Goal: Transaction & Acquisition: Subscribe to service/newsletter

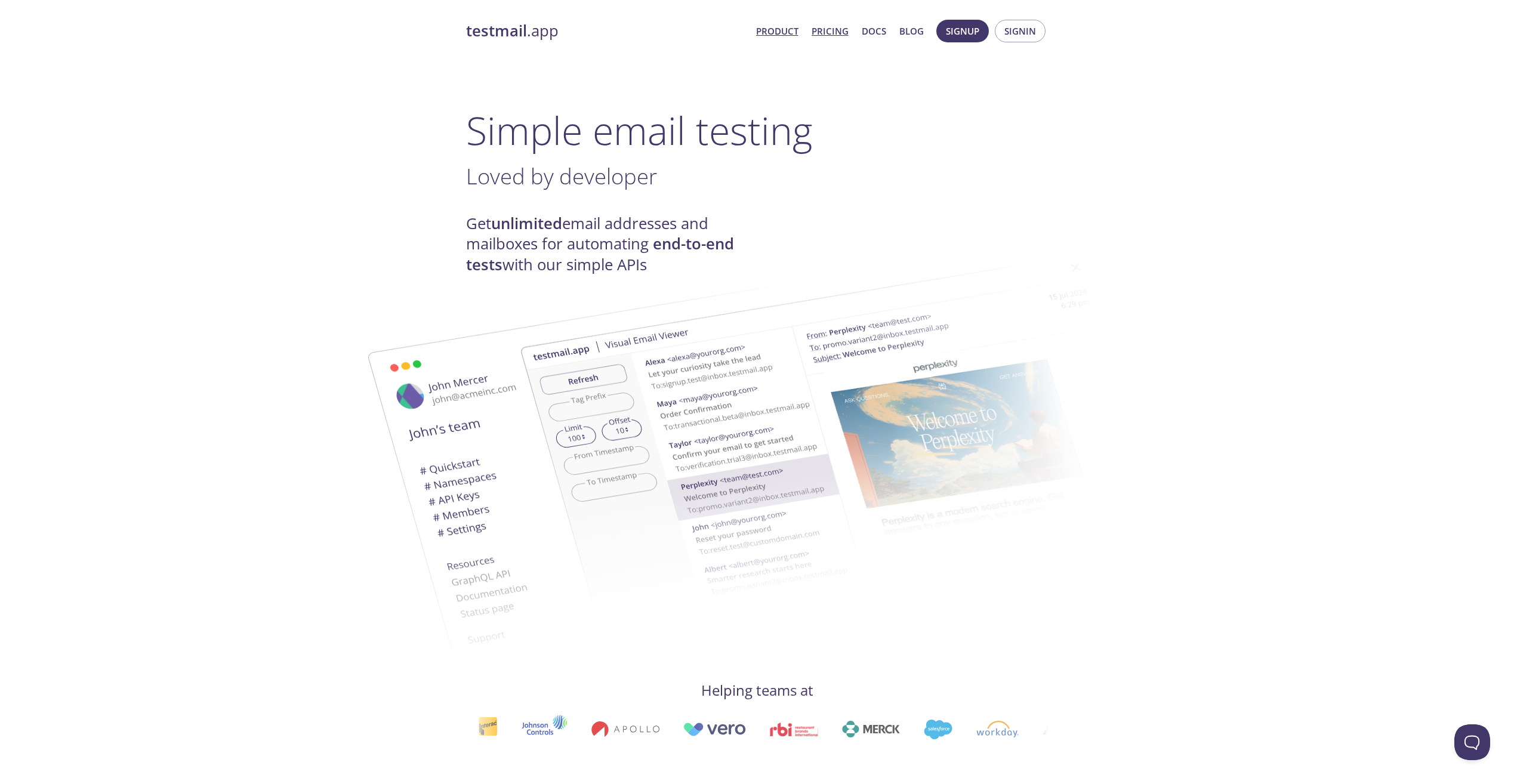
click at [820, 36] on link "Pricing" at bounding box center [829, 31] width 37 height 16
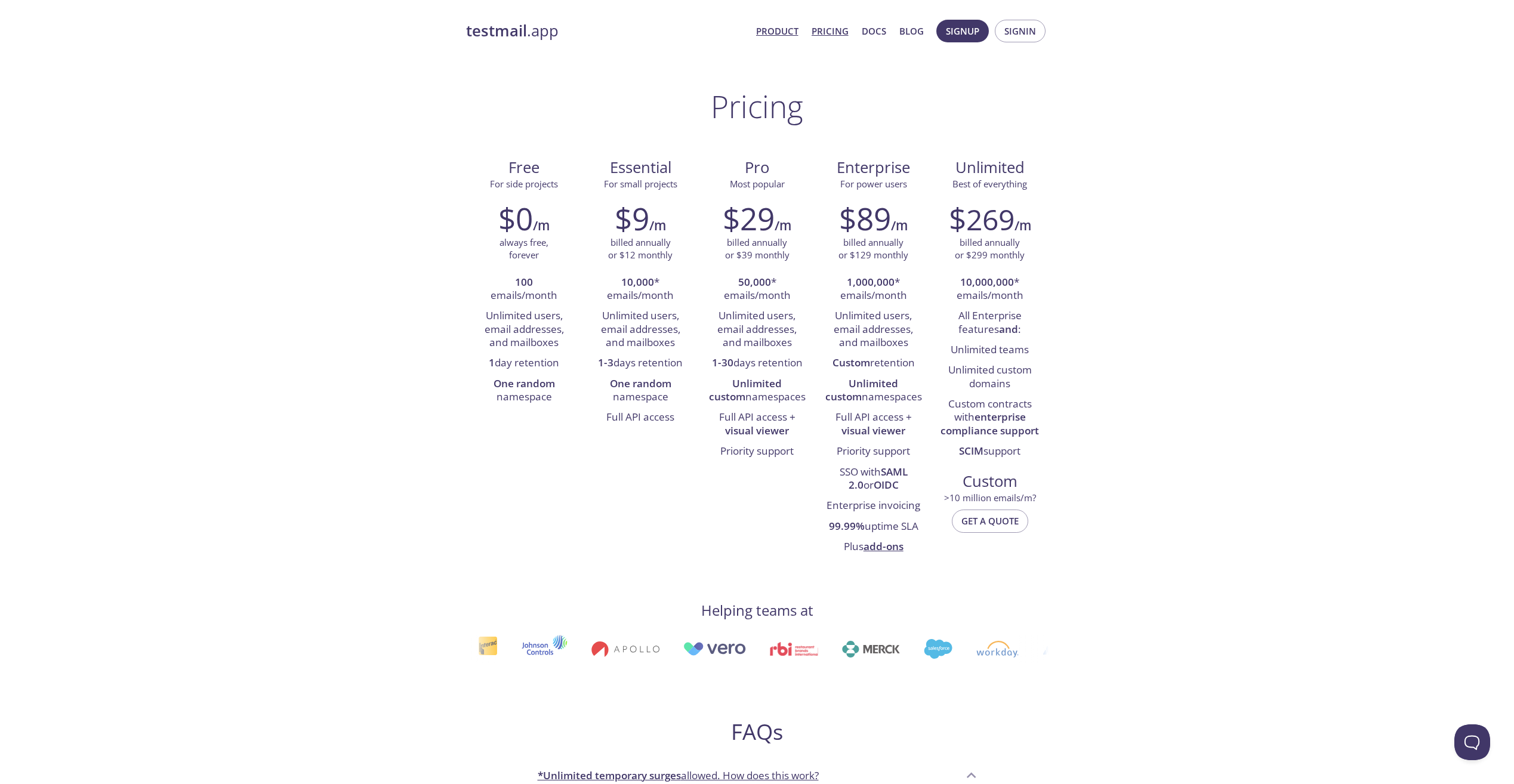
click at [779, 33] on link "Product" at bounding box center [777, 31] width 42 height 16
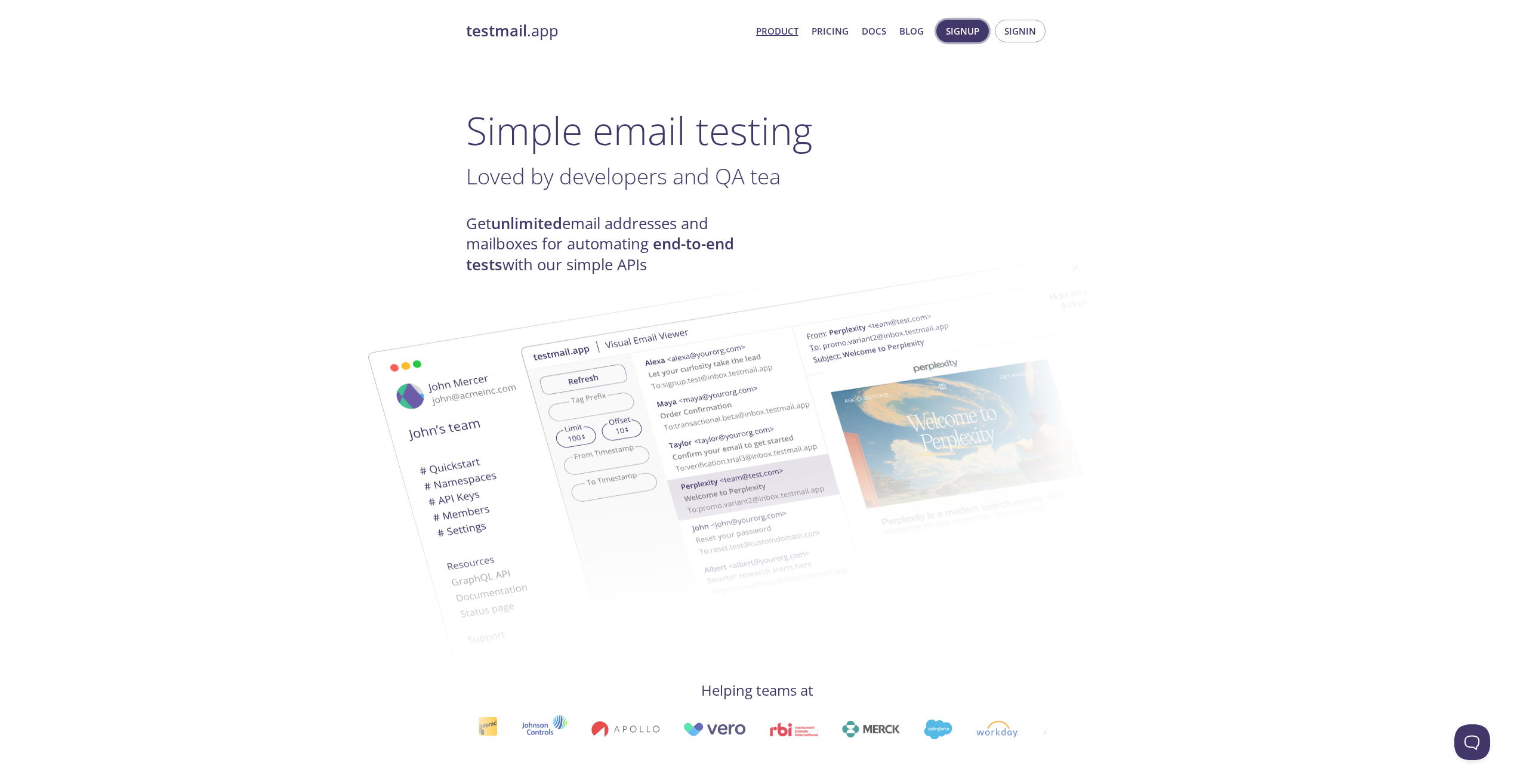
click at [953, 30] on span "Signup" at bounding box center [962, 31] width 33 height 16
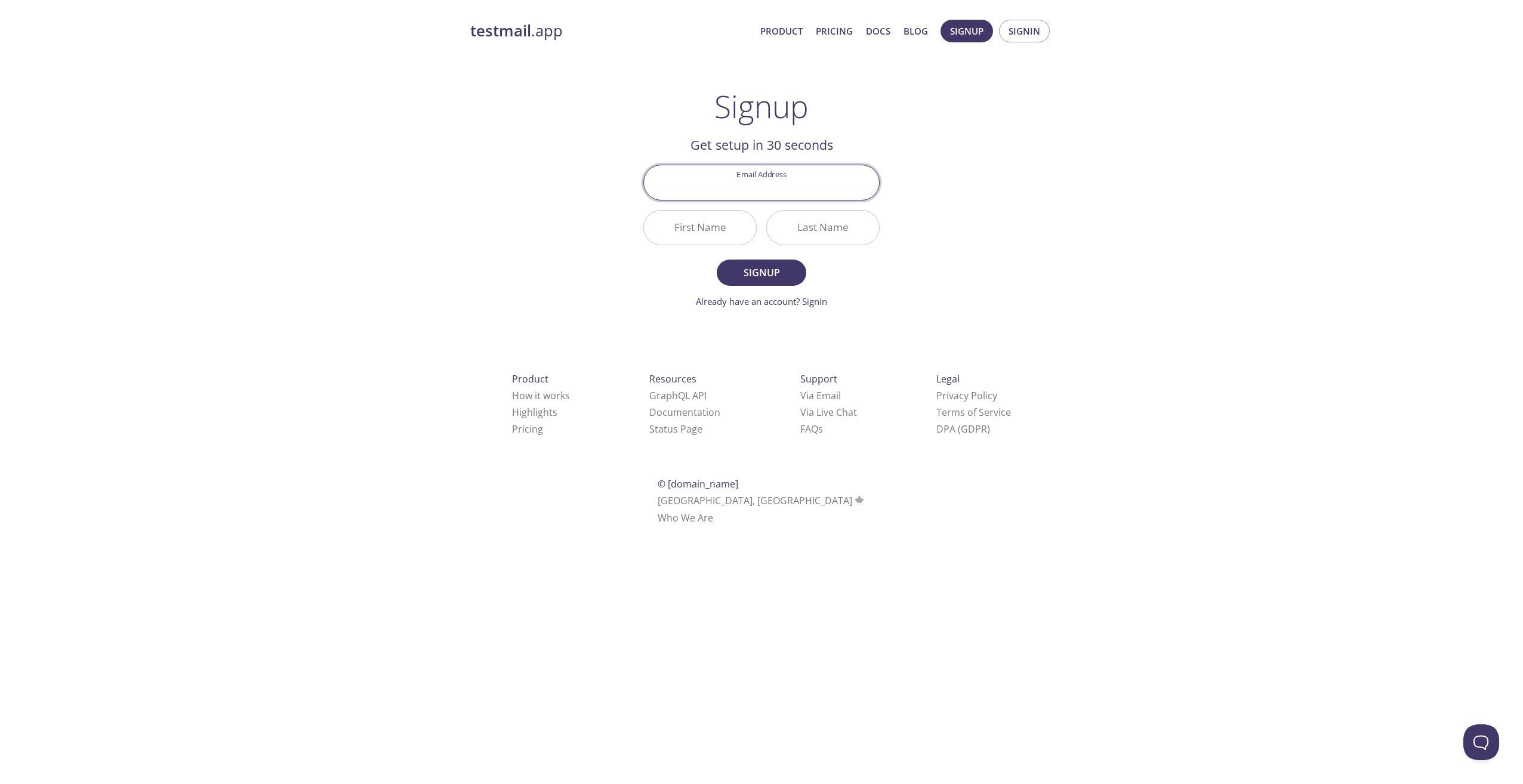
click at [776, 186] on input "Email Address" at bounding box center [761, 182] width 235 height 34
type input "[EMAIL_ADDRESS][DOMAIN_NAME]"
type input "[PERSON_NAME]"
click at [754, 274] on span "Signup" at bounding box center [761, 273] width 63 height 17
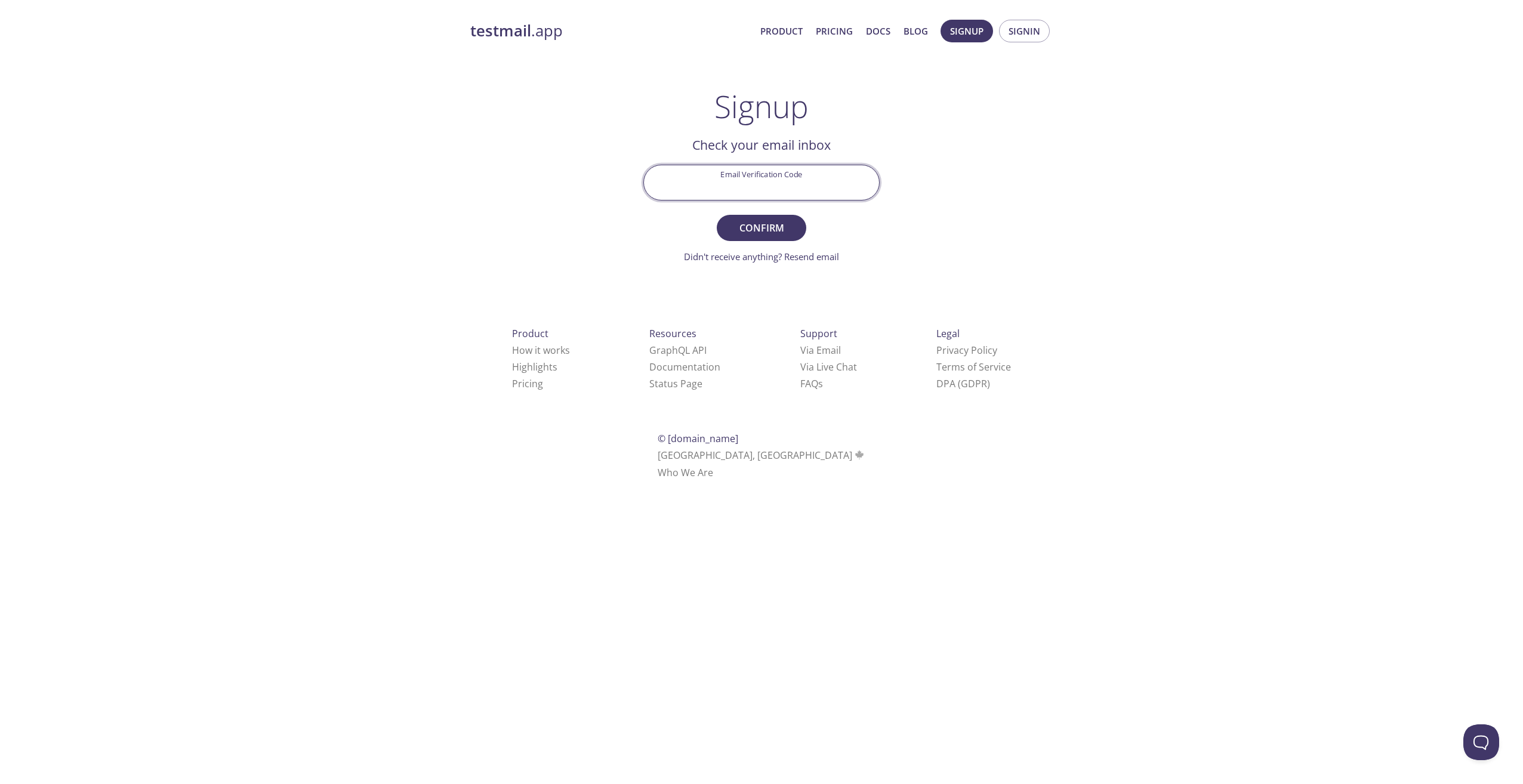
click at [717, 173] on input "Email Verification Code" at bounding box center [761, 182] width 235 height 34
paste input "KSRN183"
type input "KSRN183"
click at [766, 231] on span "Confirm" at bounding box center [761, 228] width 63 height 17
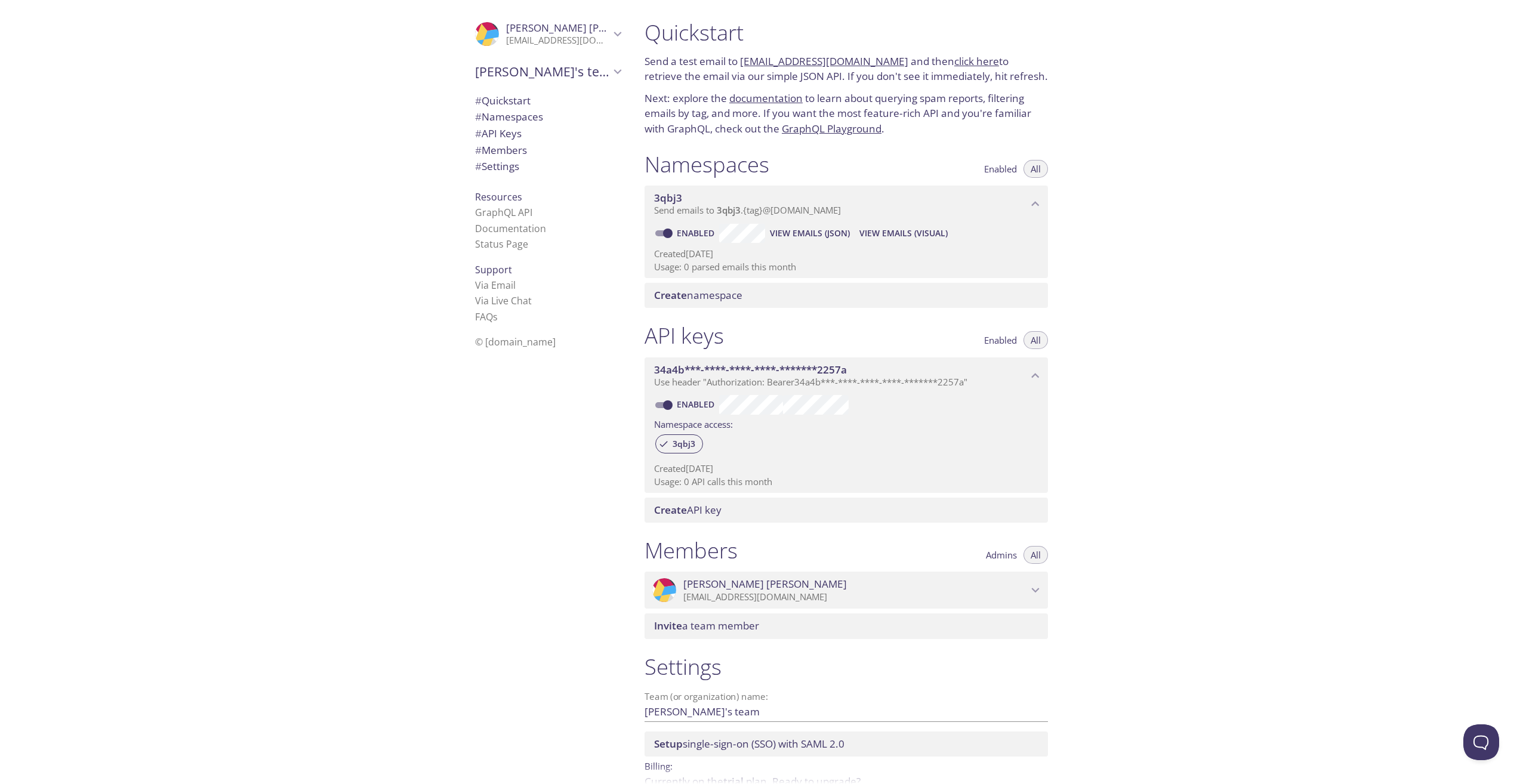
click at [60, 308] on div ".cls-1 { fill: #6d5ca8; } .cls-2 { fill: #3fc191; } .cls-3 { fill: #3b4752; } .…" at bounding box center [317, 392] width 635 height 784
click at [513, 146] on span "# Members" at bounding box center [501, 150] width 52 height 14
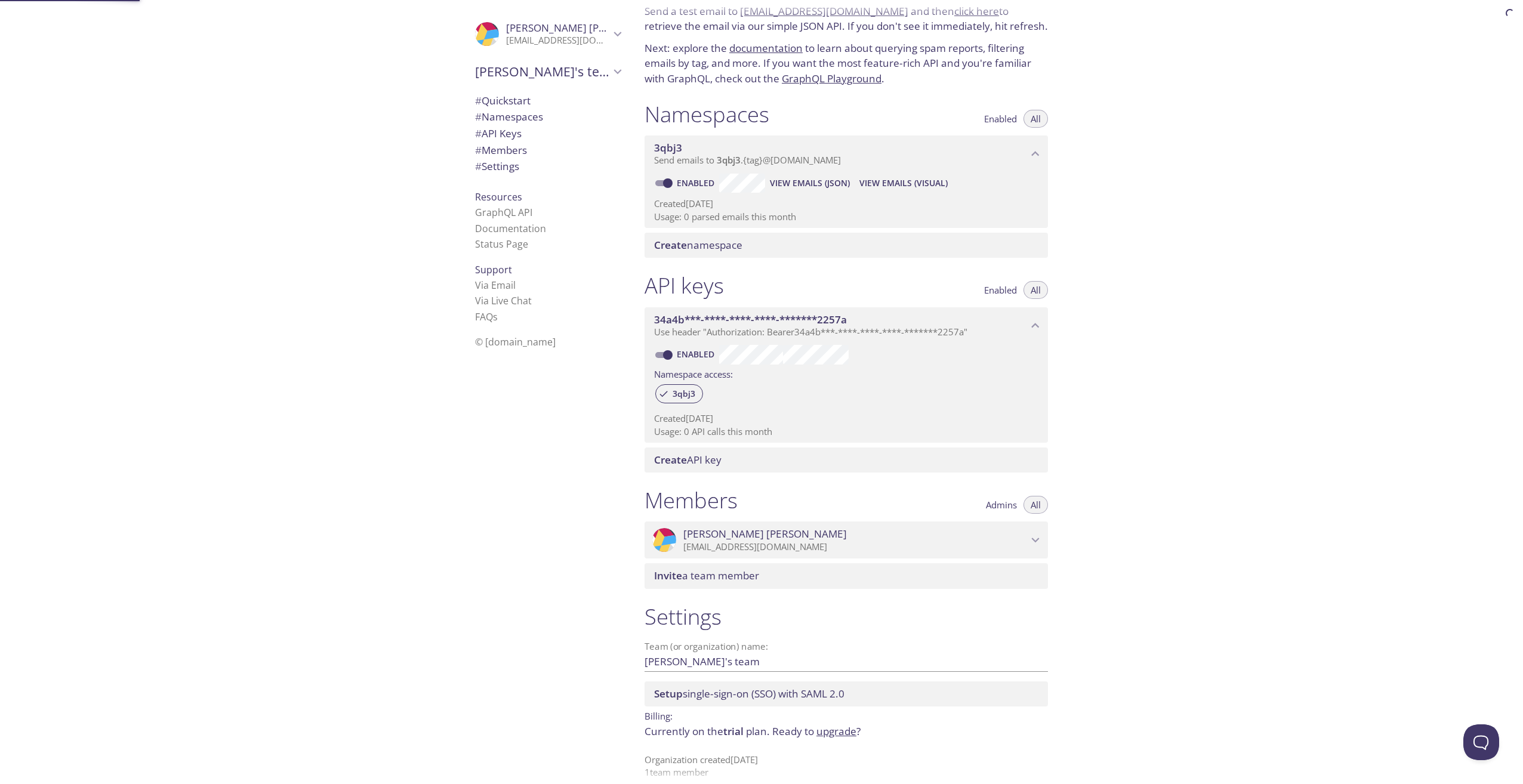
scroll to position [65, 0]
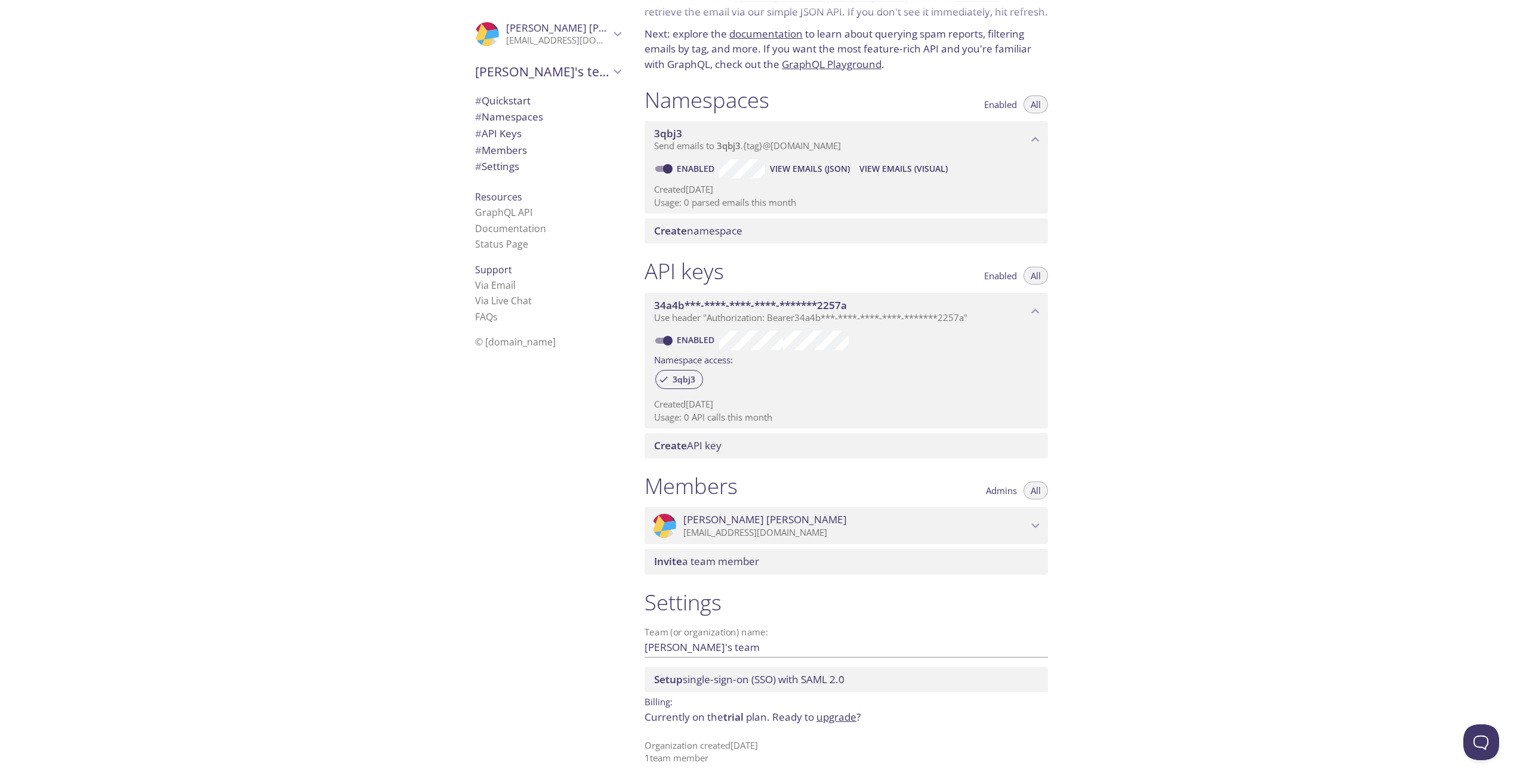
click at [498, 98] on span "# Quickstart" at bounding box center [503, 100] width 56 height 14
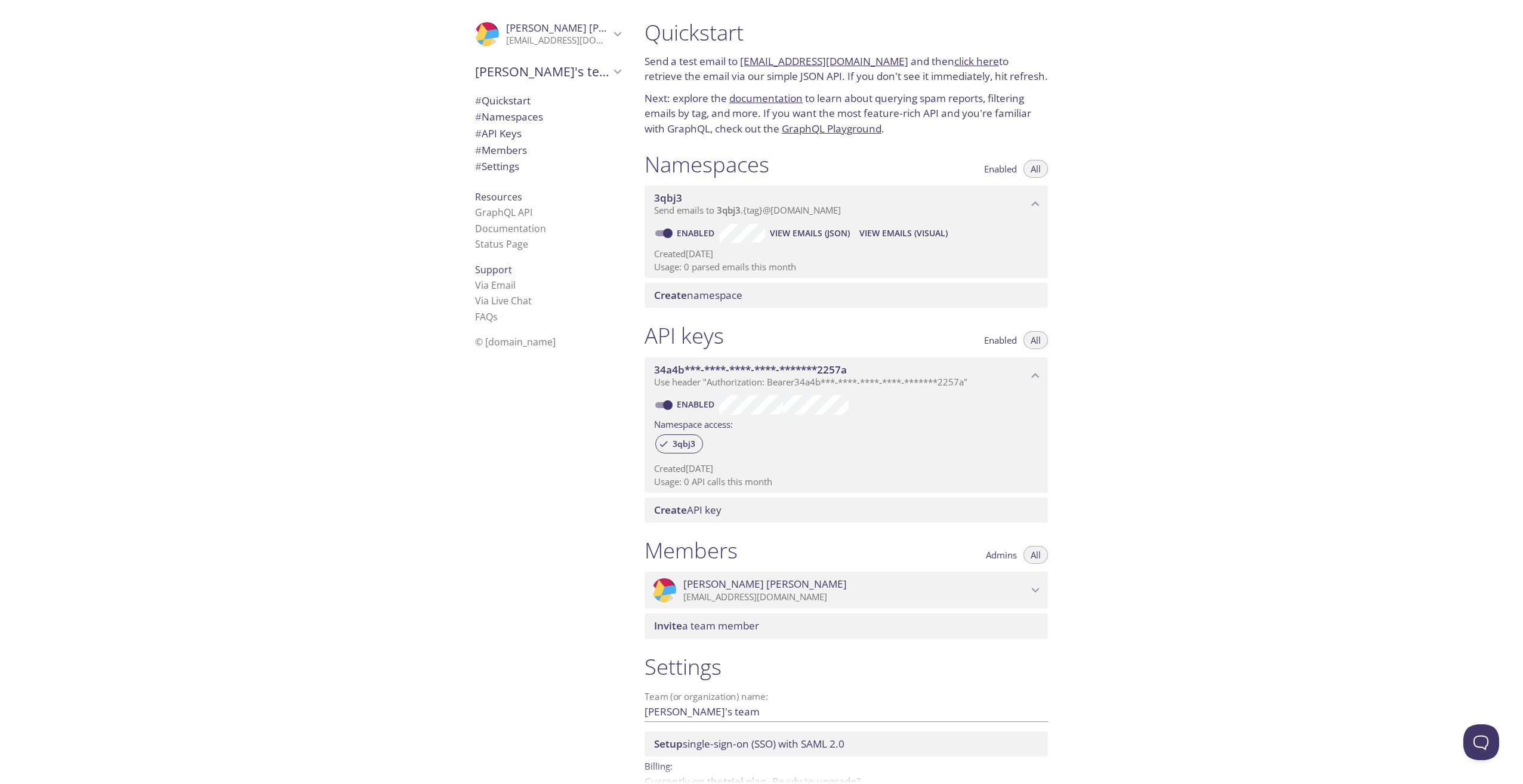
click at [518, 117] on span "# Namespaces" at bounding box center [509, 117] width 68 height 14
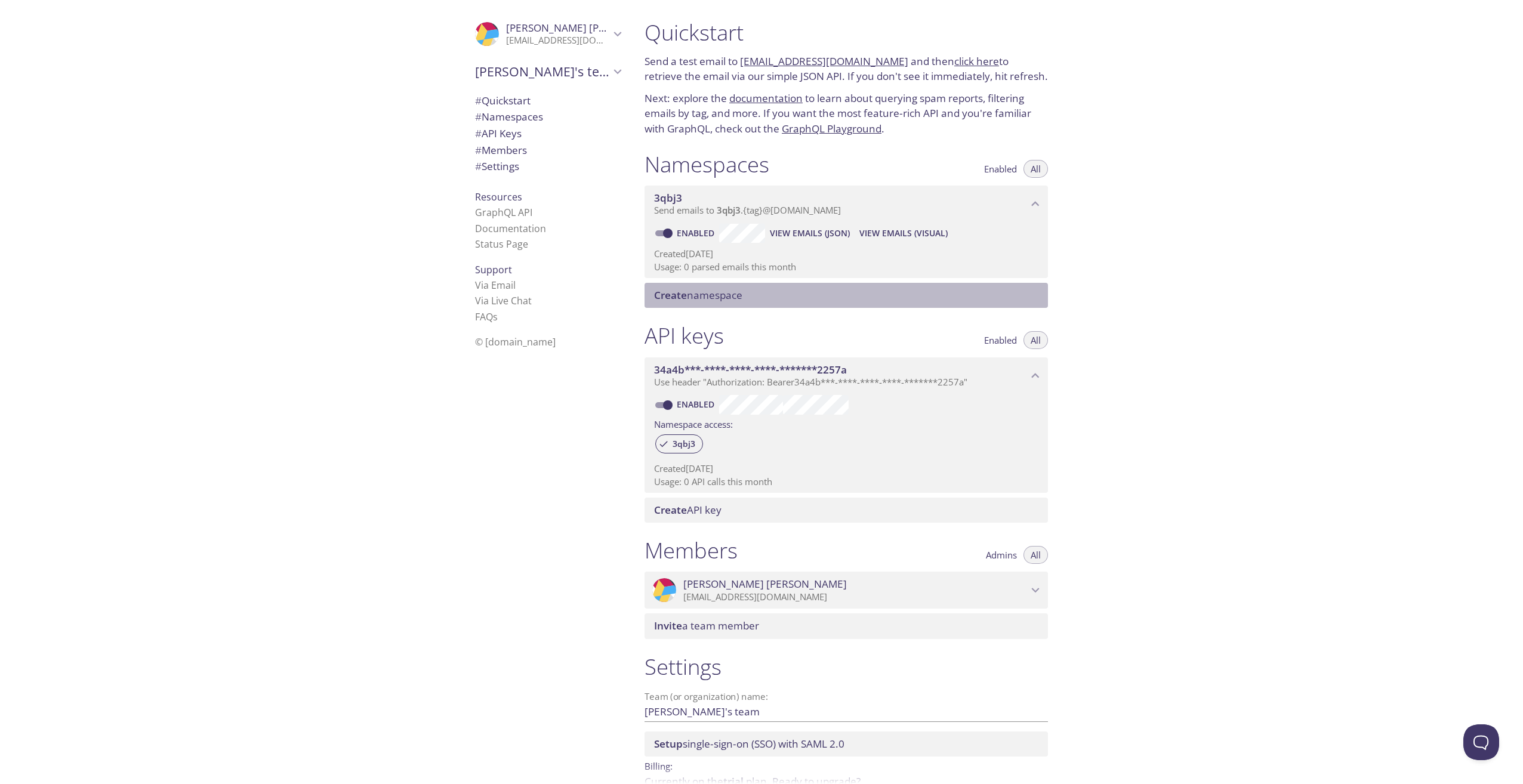
click at [662, 298] on span "Create" at bounding box center [671, 295] width 33 height 14
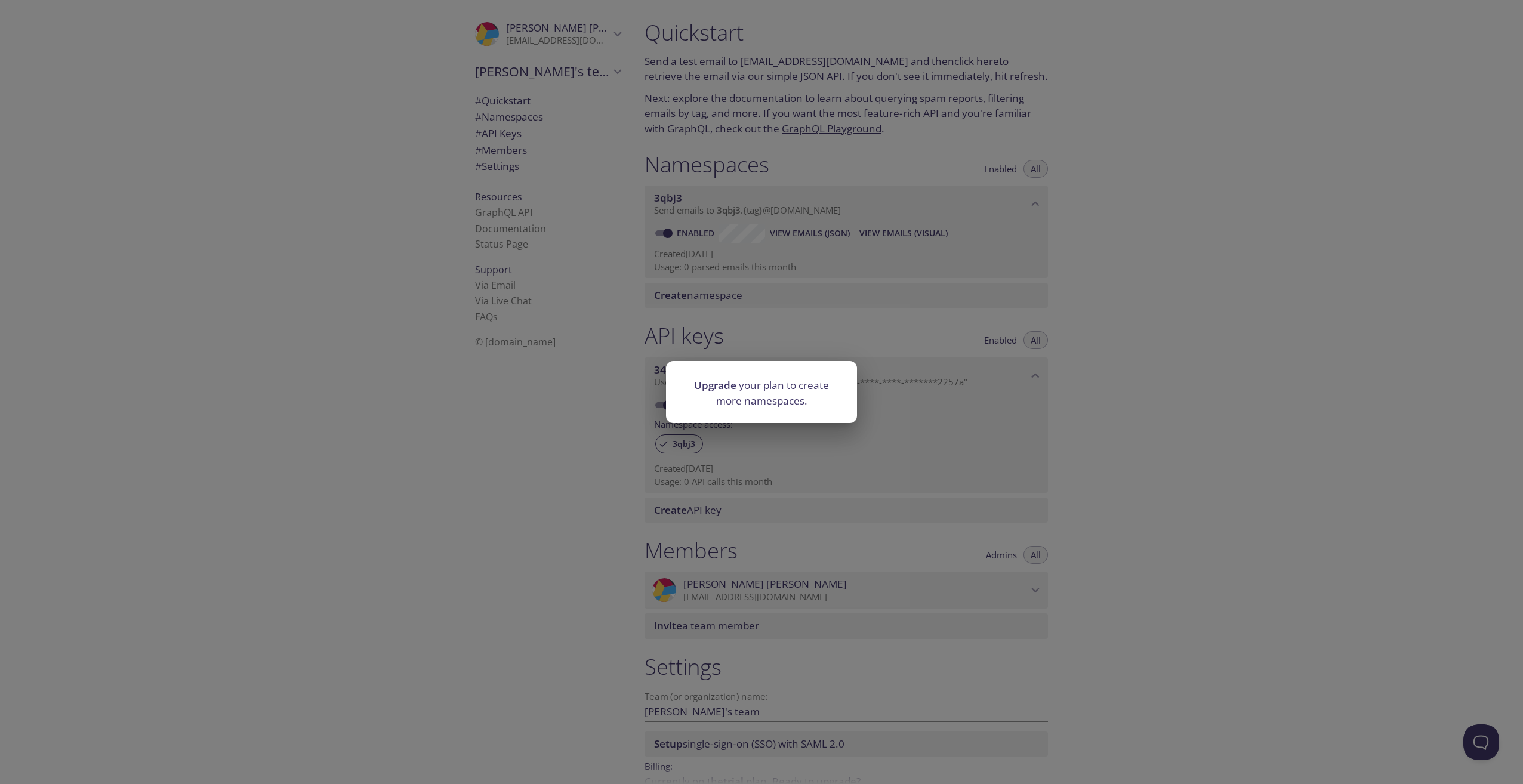
click at [1158, 330] on div "Upgrade your plan to create more namespaces." at bounding box center [761, 392] width 1523 height 784
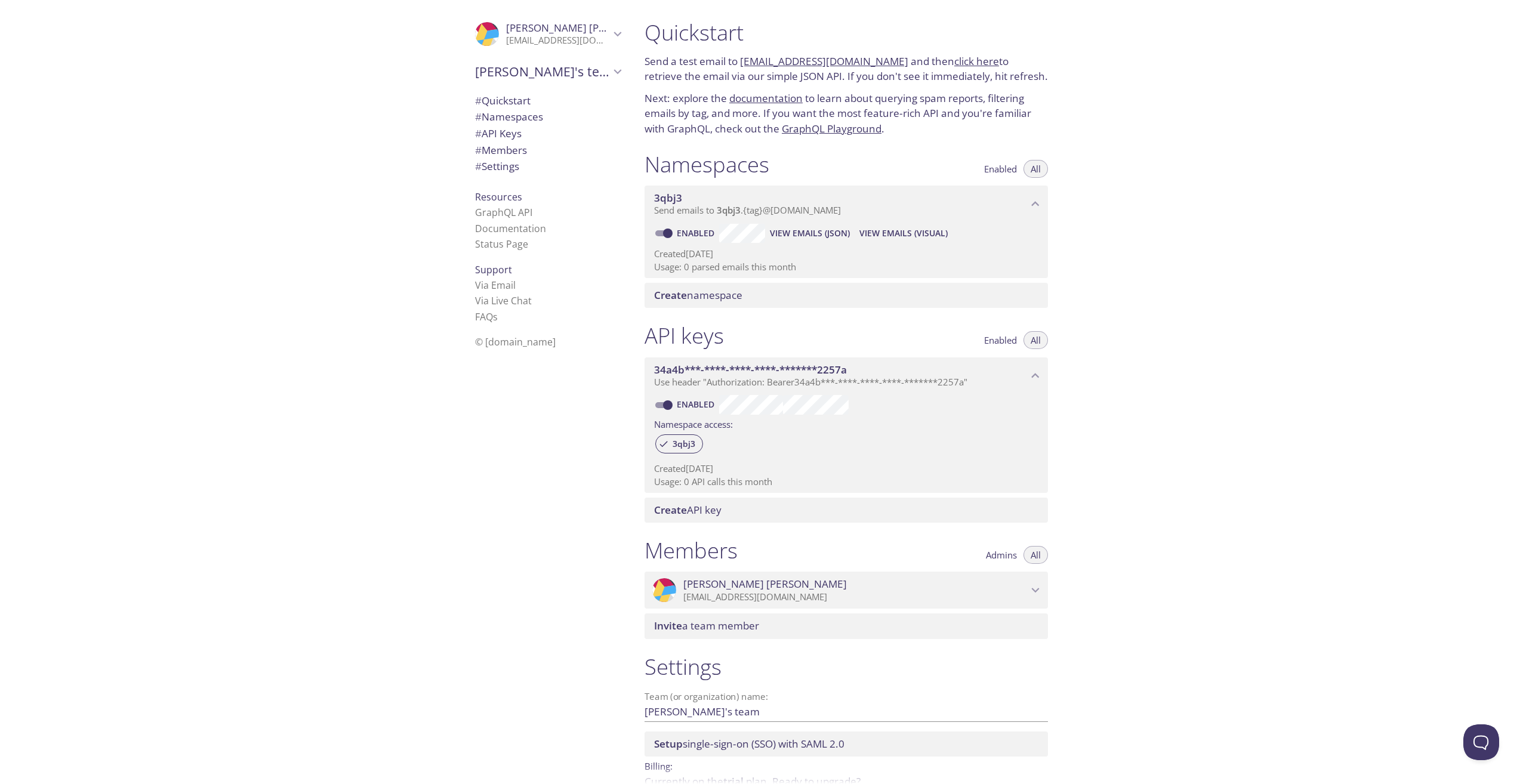
click at [1429, 231] on div "Quickstart Send a test email to 3qbj3.test@inbox.testmail.app and then click he…" at bounding box center [1079, 392] width 888 height 784
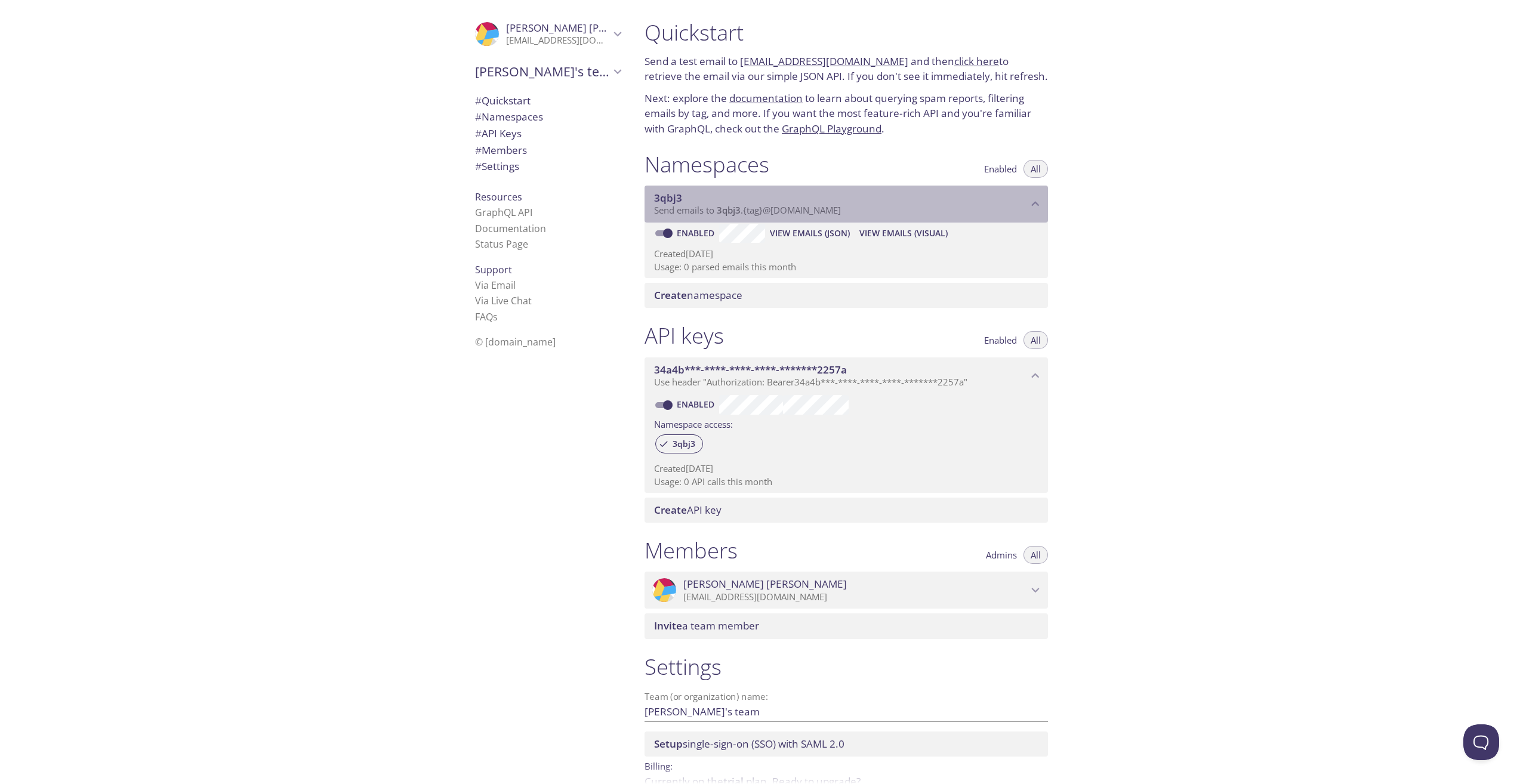
click at [1034, 202] on icon "3qbj3 namespace" at bounding box center [1035, 204] width 16 height 16
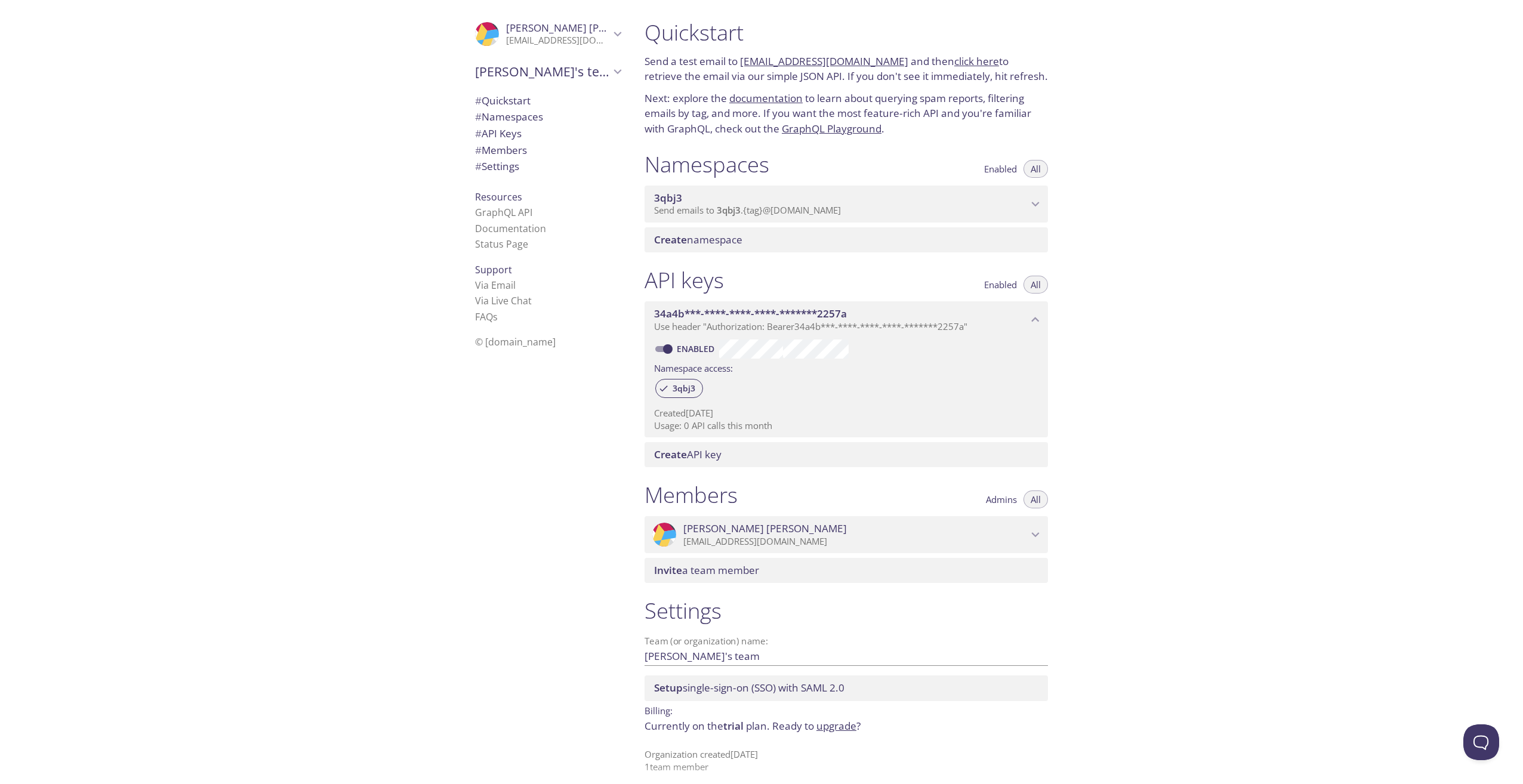
click at [1034, 202] on icon "3qbj3 namespace" at bounding box center [1035, 204] width 16 height 16
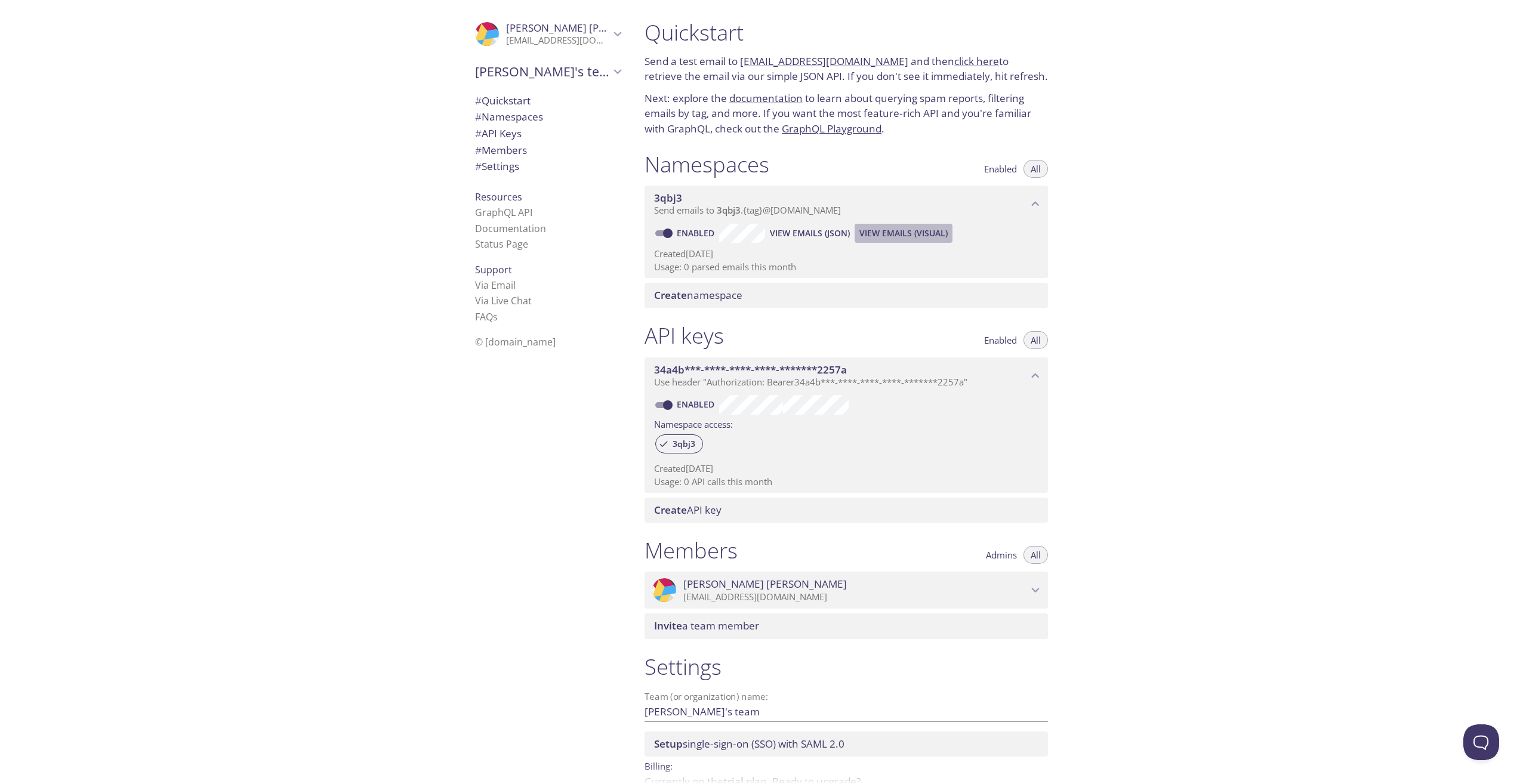
click at [888, 233] on span "View Emails (Visual)" at bounding box center [903, 233] width 88 height 14
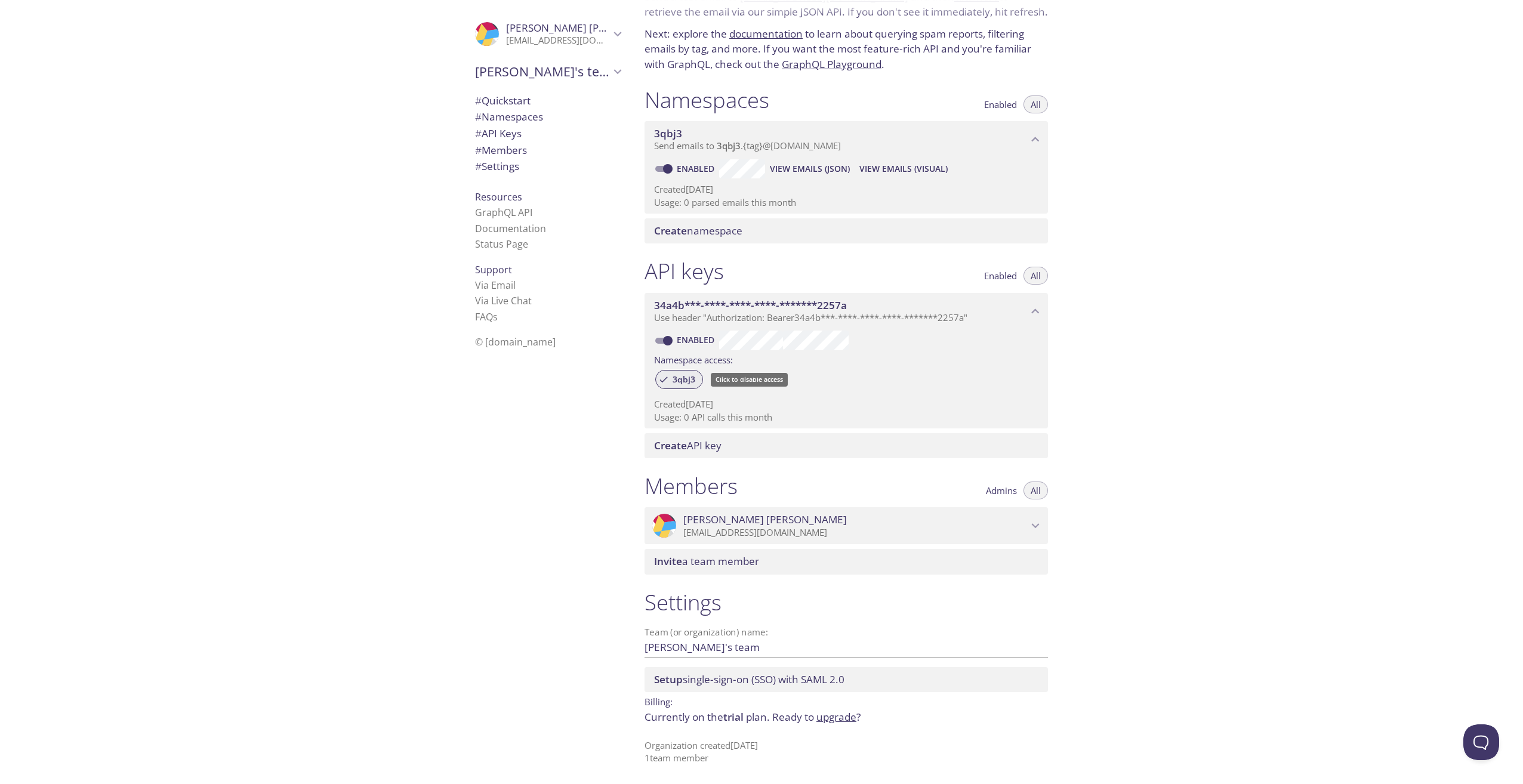
click at [684, 381] on span "3qbj3" at bounding box center [683, 379] width 37 height 11
click at [663, 345] on input "Enabled" at bounding box center [668, 341] width 43 height 14
click at [665, 342] on input "Disabled" at bounding box center [658, 341] width 43 height 14
checkbox input "true"
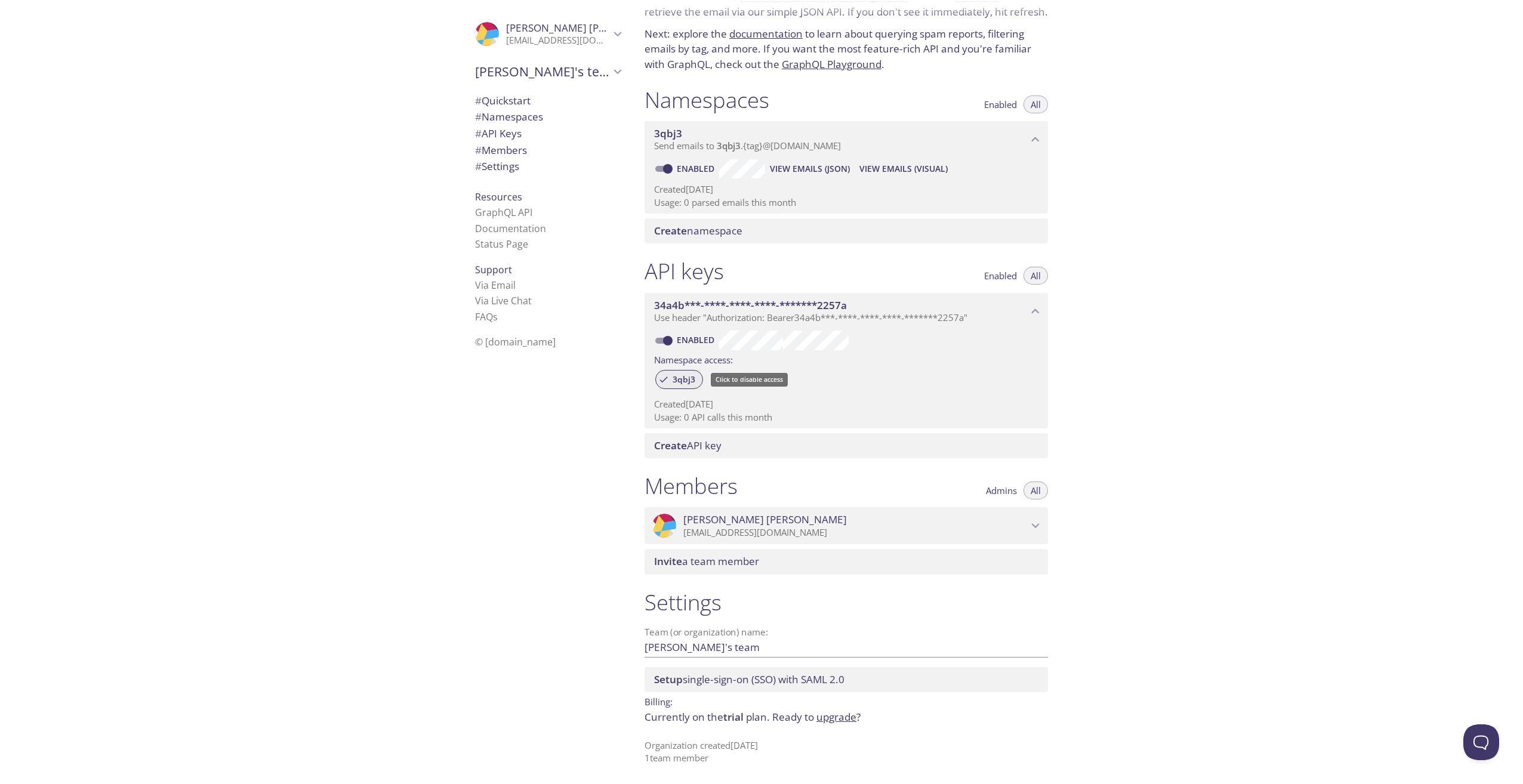
click at [681, 378] on span "3qbj3" at bounding box center [683, 379] width 37 height 11
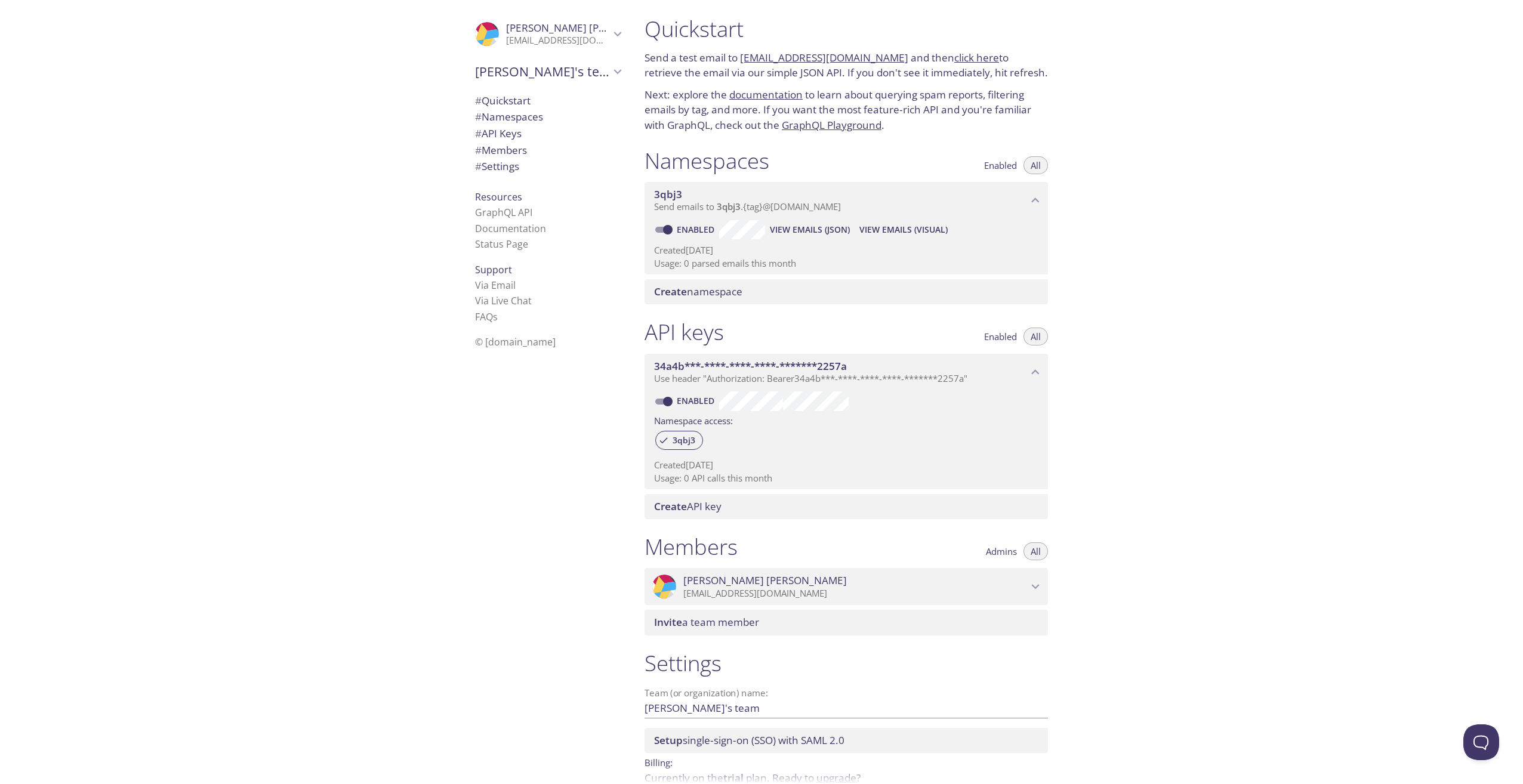
scroll to position [0, 0]
click at [696, 292] on span "Create namespace" at bounding box center [698, 295] width 88 height 14
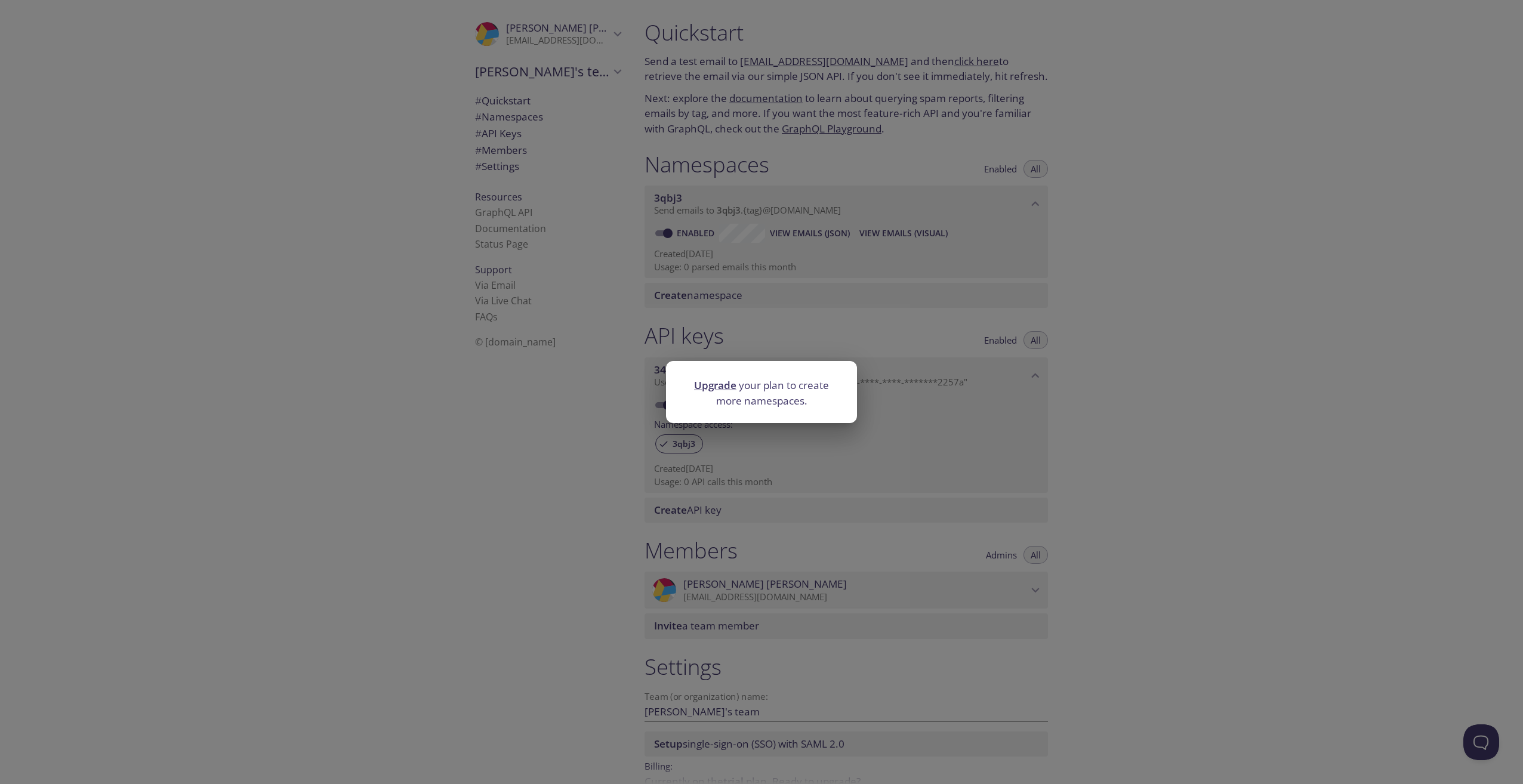
click at [720, 388] on link "Upgrade" at bounding box center [715, 385] width 42 height 14
